Goal: Navigation & Orientation: Find specific page/section

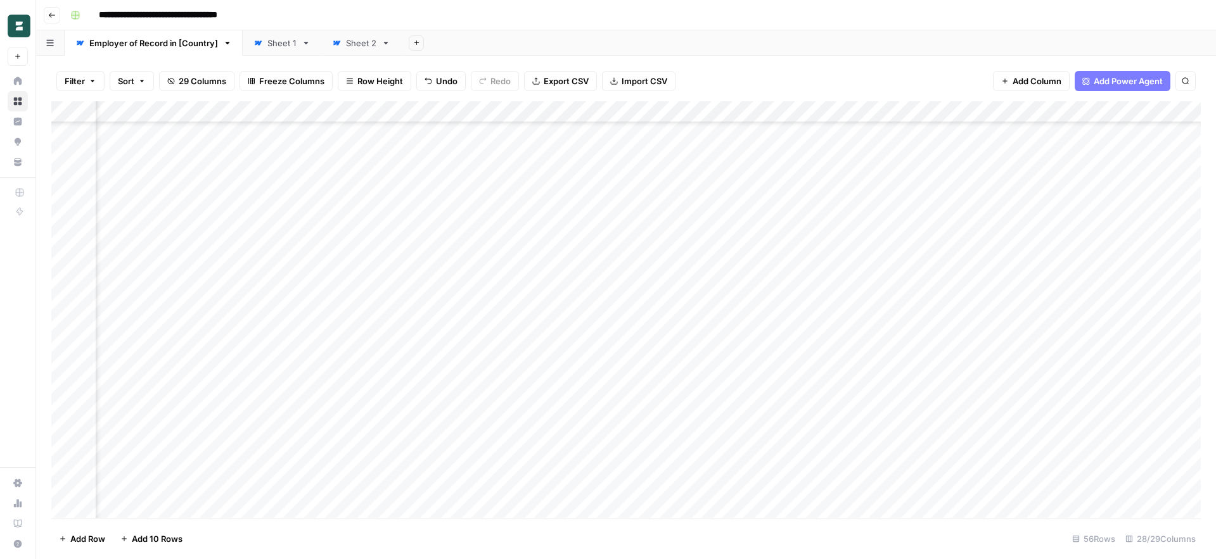
scroll to position [817, 2182]
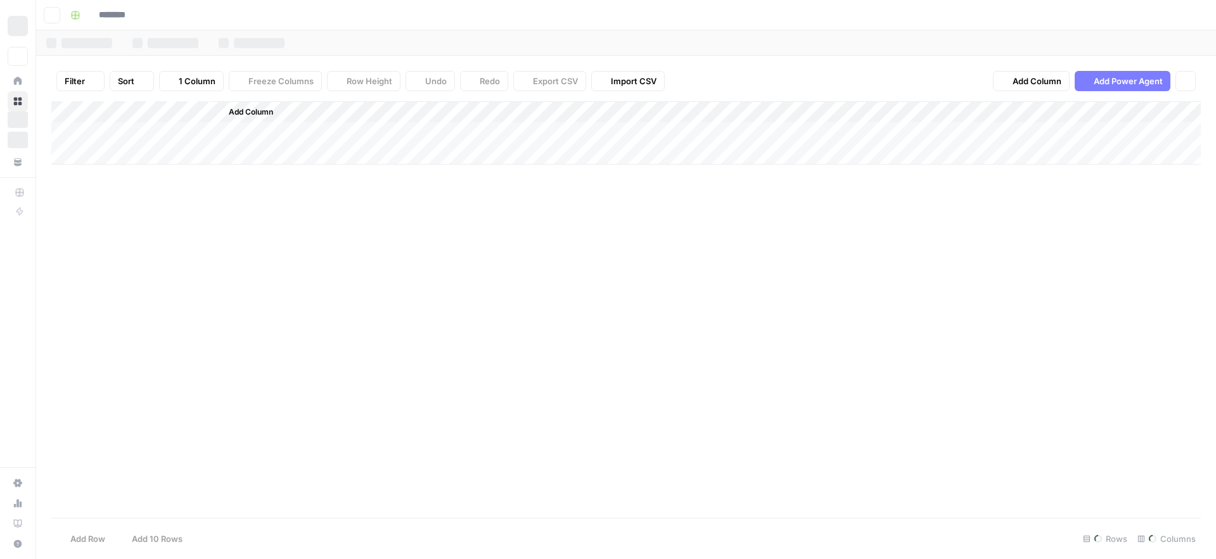
type input "**********"
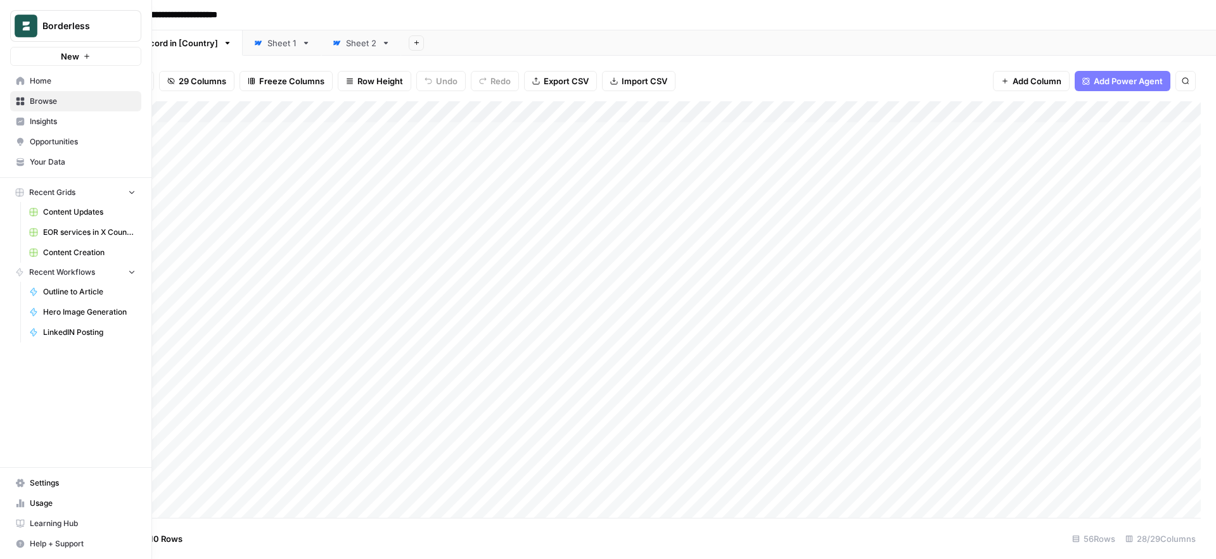
click at [32, 81] on span "Home" at bounding box center [83, 80] width 106 height 11
